Goal: Transaction & Acquisition: Subscribe to service/newsletter

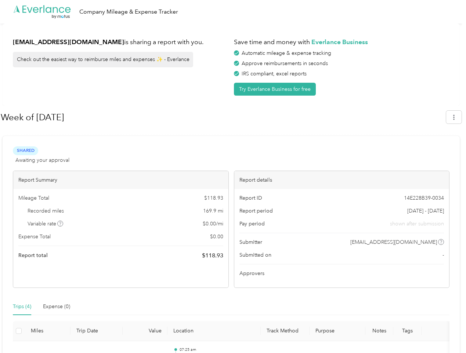
click at [234, 176] on div "Report details" at bounding box center [341, 180] width 215 height 18
click at [233, 12] on div ".cls-1 { fill: #00adee; } .cls-2 { fill: #fff; } .cls-3 { fill: #707372; } .cls…" at bounding box center [231, 12] width 463 height 24
click at [276, 89] on button "Try Everlance Business for free" at bounding box center [275, 89] width 82 height 13
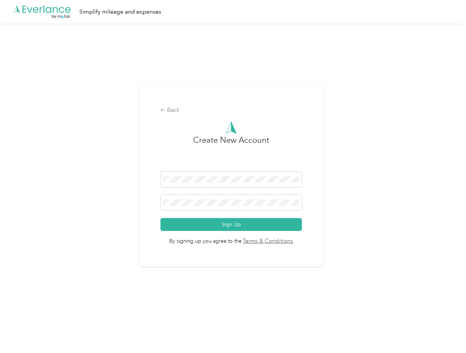
click at [458, 117] on div "Back Create New Account Sign Up By signing up you agree to the Terms & Conditio…" at bounding box center [231, 179] width 463 height 311
click at [61, 223] on div "Back Create New Account Sign Up By signing up you agree to the Terms & Conditio…" at bounding box center [231, 179] width 463 height 311
click at [290, 242] on link "Terms & Conditions" at bounding box center [268, 241] width 52 height 8
click at [22, 306] on div "Back Create New Account Sign Up By signing up you agree to the Terms & Conditio…" at bounding box center [231, 179] width 463 height 311
click at [57, 306] on div "Back Create New Account Sign Up By signing up you agree to the Terms & Conditio…" at bounding box center [231, 179] width 463 height 311
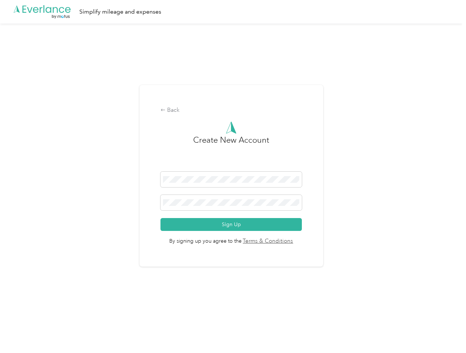
click at [19, 331] on div "Back Create New Account Sign Up By signing up you agree to the Terms & Conditio…" at bounding box center [231, 179] width 463 height 311
